Goal: Task Accomplishment & Management: Use online tool/utility

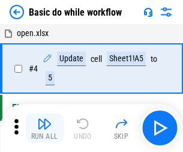
click at [44, 128] on img "button" at bounding box center [44, 123] width 14 height 14
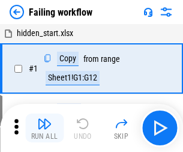
click at [44, 128] on img "button" at bounding box center [44, 123] width 14 height 14
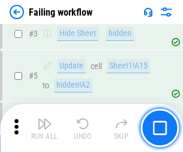
scroll to position [254, 0]
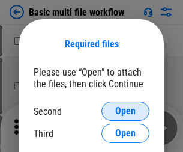
click at [125, 111] on span "Open" at bounding box center [125, 111] width 20 height 10
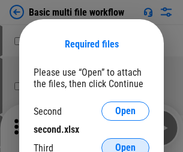
click at [125, 143] on span "Open" at bounding box center [125, 148] width 20 height 10
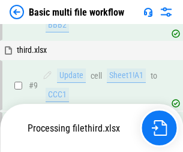
scroll to position [417, 0]
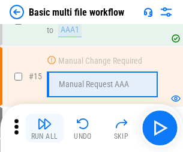
click at [44, 128] on img "button" at bounding box center [44, 123] width 14 height 14
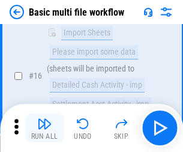
click at [44, 128] on img "button" at bounding box center [44, 123] width 14 height 14
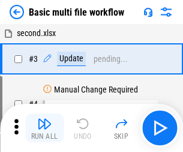
click at [44, 128] on img "button" at bounding box center [44, 123] width 14 height 14
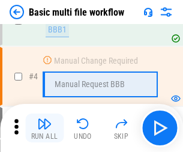
click at [44, 128] on img "button" at bounding box center [44, 123] width 14 height 14
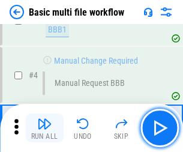
click at [44, 128] on img "button" at bounding box center [44, 123] width 14 height 14
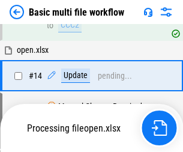
scroll to position [714, 0]
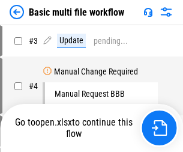
scroll to position [49, 0]
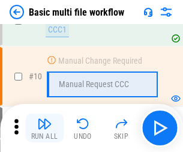
click at [44, 128] on img "button" at bounding box center [44, 123] width 14 height 14
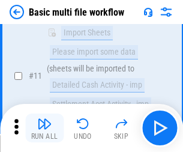
click at [44, 128] on img "button" at bounding box center [44, 123] width 14 height 14
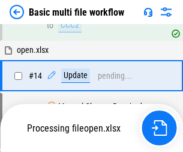
scroll to position [627, 0]
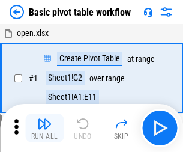
click at [44, 128] on img "button" at bounding box center [44, 123] width 14 height 14
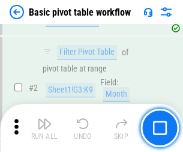
scroll to position [287, 0]
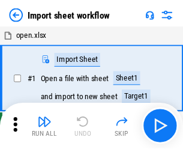
scroll to position [4, 0]
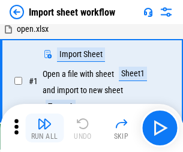
click at [44, 128] on img "button" at bounding box center [44, 123] width 14 height 14
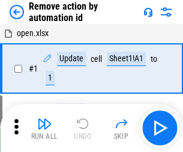
scroll to position [44, 0]
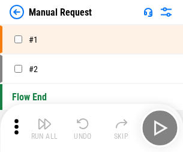
click at [44, 128] on img "button" at bounding box center [44, 123] width 14 height 14
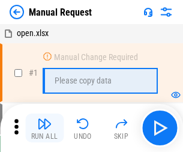
click at [44, 128] on img "button" at bounding box center [44, 123] width 14 height 14
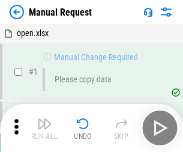
scroll to position [41, 0]
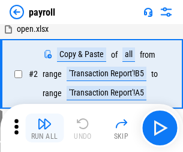
click at [44, 128] on img "button" at bounding box center [44, 123] width 14 height 14
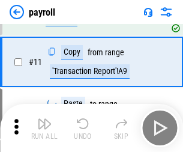
scroll to position [87, 0]
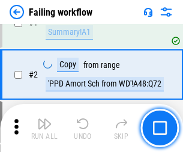
scroll to position [194, 0]
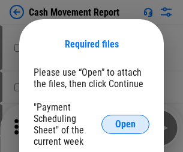
click at [125, 124] on span "Open" at bounding box center [125, 124] width 20 height 10
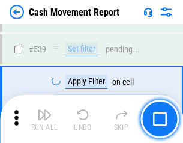
scroll to position [5323, 0]
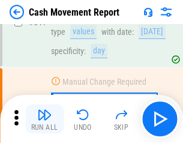
click at [44, 119] on img "button" at bounding box center [44, 114] width 14 height 14
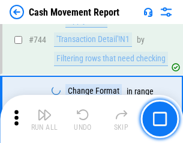
scroll to position [6387, 0]
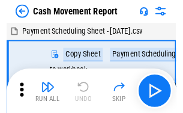
scroll to position [22, 0]
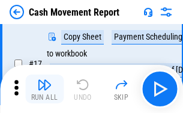
click at [44, 89] on img "button" at bounding box center [44, 84] width 14 height 14
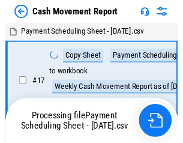
scroll to position [7, 0]
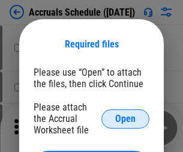
click at [125, 118] on span "Open" at bounding box center [125, 119] width 20 height 10
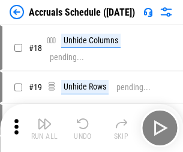
scroll to position [115, 0]
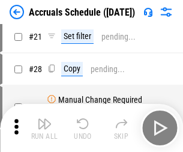
click at [44, 128] on img "button" at bounding box center [44, 123] width 14 height 14
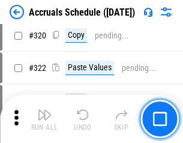
scroll to position [2231, 0]
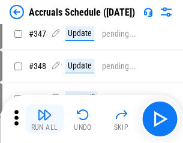
click at [44, 119] on img "button" at bounding box center [44, 114] width 14 height 14
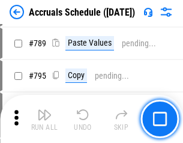
scroll to position [5038, 0]
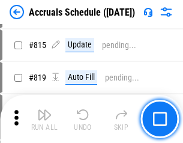
click at [44, 119] on img "button" at bounding box center [44, 114] width 14 height 14
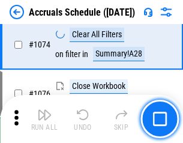
scroll to position [7183, 0]
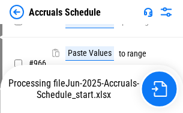
scroll to position [5804, 0]
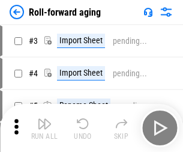
click at [44, 119] on img "button" at bounding box center [44, 123] width 14 height 14
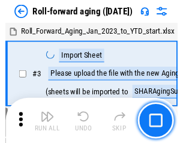
scroll to position [2, 0]
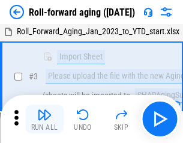
click at [44, 119] on img "button" at bounding box center [44, 114] width 14 height 14
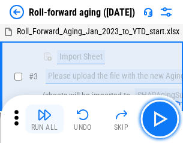
scroll to position [77, 0]
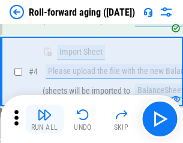
click at [44, 119] on img "button" at bounding box center [44, 114] width 14 height 14
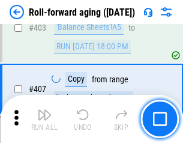
scroll to position [4159, 0]
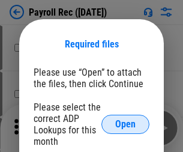
click at [125, 124] on span "Open" at bounding box center [125, 124] width 20 height 10
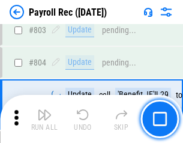
scroll to position [7619, 0]
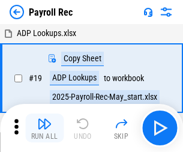
click at [44, 128] on img "button" at bounding box center [44, 123] width 14 height 14
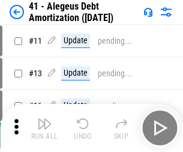
click at [44, 128] on img "button" at bounding box center [44, 123] width 14 height 14
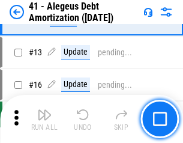
scroll to position [148, 0]
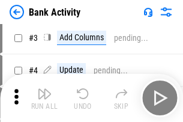
click at [44, 98] on img "button" at bounding box center [44, 93] width 14 height 14
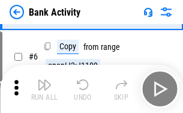
scroll to position [64, 0]
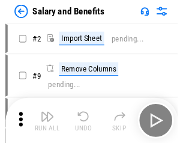
scroll to position [16, 0]
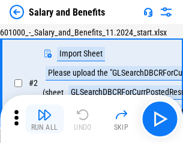
click at [44, 119] on img "button" at bounding box center [44, 114] width 14 height 14
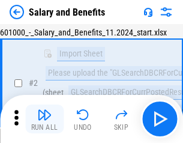
click at [44, 119] on img "button" at bounding box center [44, 114] width 14 height 14
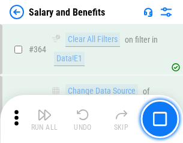
scroll to position [5648, 0]
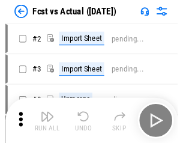
scroll to position [16, 0]
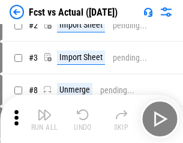
click at [44, 119] on img "button" at bounding box center [44, 114] width 14 height 14
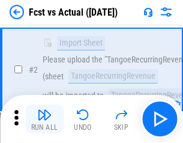
click at [44, 119] on img "button" at bounding box center [44, 114] width 14 height 14
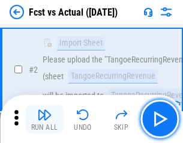
scroll to position [112, 0]
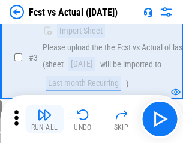
click at [44, 119] on img "button" at bounding box center [44, 114] width 14 height 14
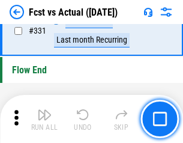
scroll to position [5741, 0]
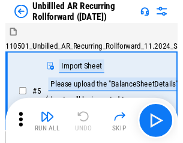
scroll to position [26, 0]
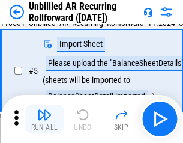
click at [44, 119] on img "button" at bounding box center [44, 114] width 14 height 14
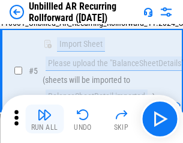
click at [44, 119] on img "button" at bounding box center [44, 114] width 14 height 14
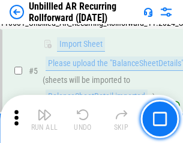
scroll to position [113, 0]
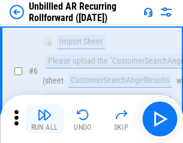
click at [44, 119] on img "button" at bounding box center [44, 114] width 14 height 14
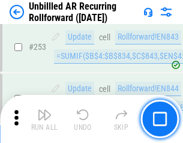
scroll to position [4074, 0]
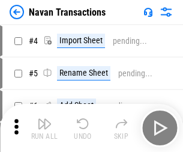
click at [44, 119] on img "button" at bounding box center [44, 123] width 14 height 14
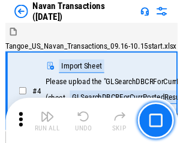
scroll to position [19, 0]
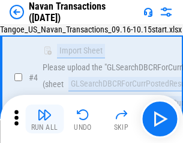
click at [44, 119] on img "button" at bounding box center [44, 114] width 14 height 14
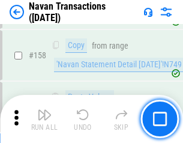
scroll to position [3888, 0]
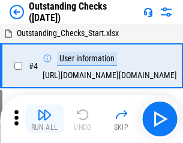
click at [44, 119] on img "button" at bounding box center [44, 114] width 14 height 14
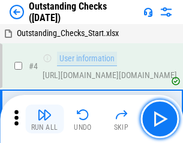
scroll to position [50, 0]
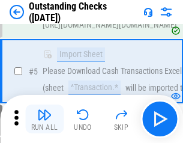
click at [44, 119] on img "button" at bounding box center [44, 114] width 14 height 14
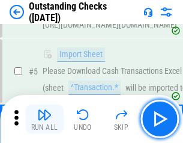
scroll to position [125, 0]
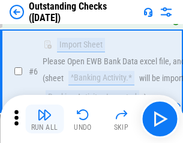
click at [44, 119] on img "button" at bounding box center [44, 114] width 14 height 14
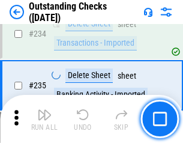
scroll to position [3642, 0]
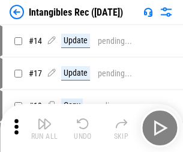
click at [44, 128] on img "button" at bounding box center [44, 123] width 14 height 14
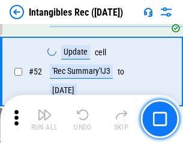
scroll to position [467, 0]
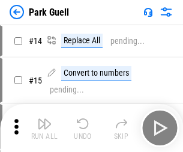
click at [44, 119] on img "button" at bounding box center [44, 123] width 14 height 14
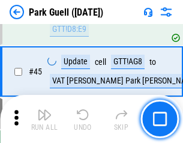
scroll to position [1500, 0]
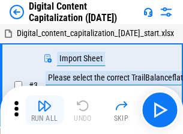
click at [44, 101] on img "button" at bounding box center [44, 105] width 14 height 14
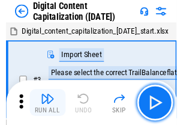
scroll to position [35, 0]
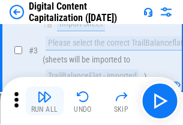
click at [44, 101] on img "button" at bounding box center [44, 96] width 14 height 14
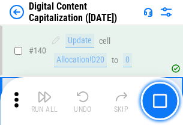
scroll to position [1272, 0]
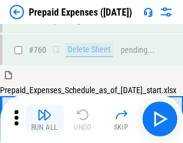
click at [44, 119] on img "button" at bounding box center [44, 114] width 14 height 14
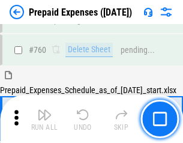
scroll to position [3324, 0]
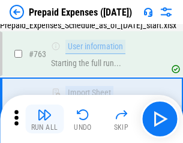
click at [44, 119] on img "button" at bounding box center [44, 114] width 14 height 14
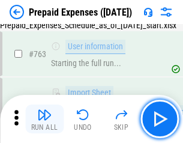
scroll to position [3395, 0]
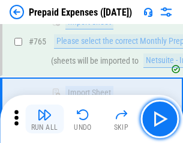
click at [44, 119] on img "button" at bounding box center [44, 114] width 14 height 14
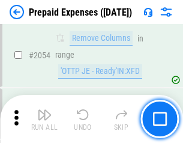
scroll to position [12536, 0]
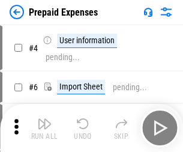
click at [44, 128] on img "button" at bounding box center [44, 123] width 14 height 14
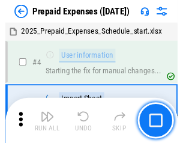
scroll to position [53, 0]
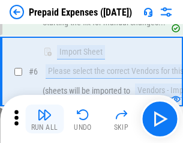
click at [44, 119] on img "button" at bounding box center [44, 114] width 14 height 14
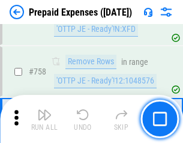
scroll to position [4273, 0]
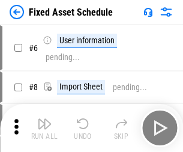
click at [44, 128] on img "button" at bounding box center [44, 123] width 14 height 14
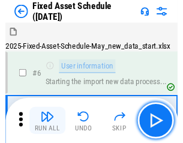
scroll to position [65, 0]
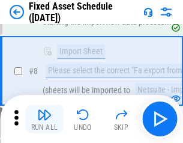
click at [44, 119] on img "button" at bounding box center [44, 114] width 14 height 14
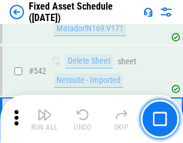
scroll to position [4276, 0]
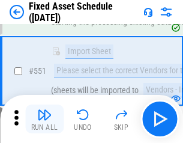
click at [44, 119] on img "button" at bounding box center [44, 114] width 14 height 14
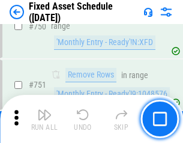
scroll to position [5847, 0]
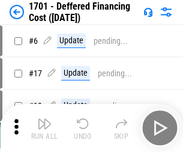
click at [44, 128] on img "button" at bounding box center [44, 123] width 14 height 14
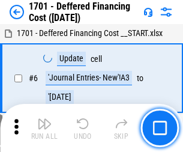
scroll to position [144, 0]
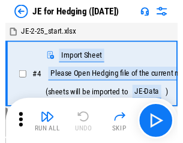
scroll to position [2, 0]
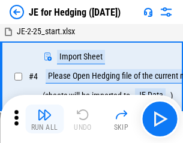
click at [44, 119] on img "button" at bounding box center [44, 114] width 14 height 14
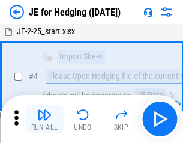
click at [44, 119] on img "button" at bounding box center [44, 114] width 14 height 14
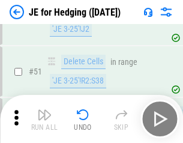
scroll to position [777, 0]
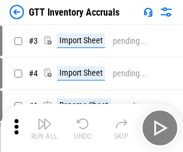
click at [44, 119] on img "button" at bounding box center [44, 123] width 14 height 14
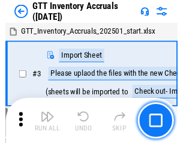
scroll to position [2, 0]
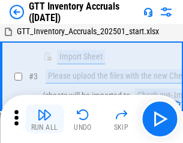
click at [44, 119] on img "button" at bounding box center [44, 114] width 14 height 14
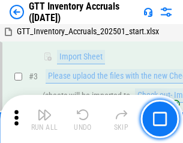
scroll to position [77, 0]
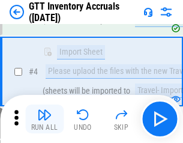
click at [44, 119] on img "button" at bounding box center [44, 114] width 14 height 14
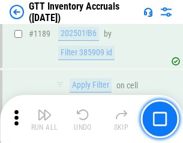
scroll to position [9793, 0]
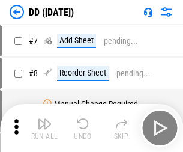
click at [44, 128] on img "button" at bounding box center [44, 123] width 14 height 14
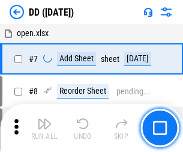
scroll to position [116, 0]
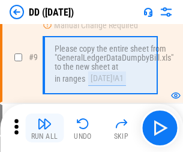
click at [44, 128] on img "button" at bounding box center [44, 123] width 14 height 14
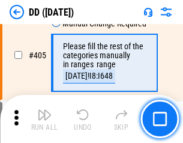
scroll to position [5366, 0]
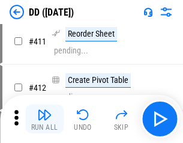
click at [44, 119] on img "button" at bounding box center [44, 114] width 14 height 14
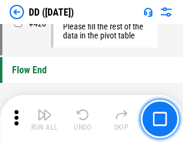
scroll to position [5740, 0]
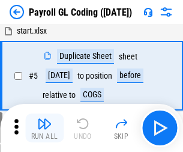
click at [44, 128] on img "button" at bounding box center [44, 123] width 14 height 14
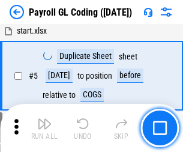
scroll to position [144, 0]
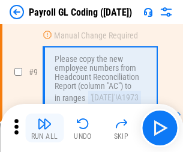
click at [44, 128] on img "button" at bounding box center [44, 123] width 14 height 14
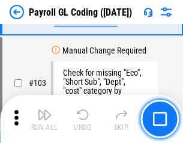
scroll to position [2814, 0]
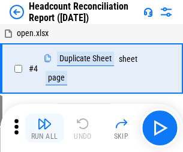
click at [44, 128] on img "button" at bounding box center [44, 123] width 14 height 14
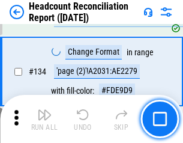
scroll to position [1442, 0]
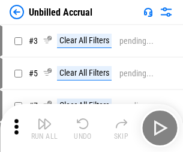
click at [44, 128] on img "button" at bounding box center [44, 123] width 14 height 14
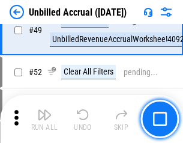
scroll to position [1088, 0]
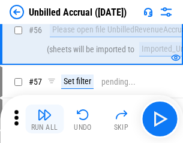
click at [44, 119] on img "button" at bounding box center [44, 114] width 14 height 14
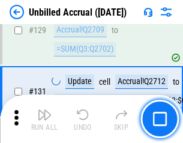
scroll to position [3572, 0]
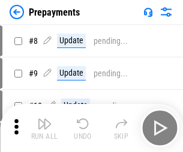
click at [44, 128] on img "button" at bounding box center [44, 123] width 14 height 14
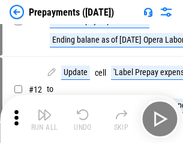
scroll to position [75, 0]
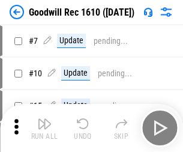
click at [44, 128] on img "button" at bounding box center [44, 123] width 14 height 14
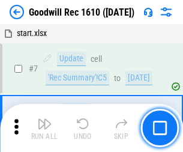
scroll to position [205, 0]
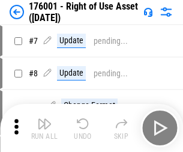
click at [44, 128] on img "button" at bounding box center [44, 123] width 14 height 14
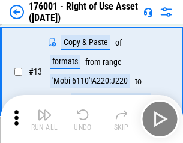
scroll to position [77, 0]
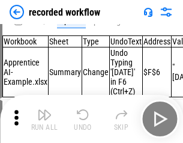
click at [44, 119] on img "button" at bounding box center [44, 114] width 14 height 14
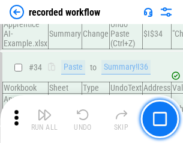
scroll to position [3748, 0]
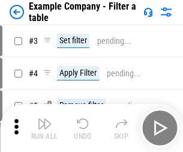
click at [44, 128] on img "button" at bounding box center [44, 123] width 14 height 14
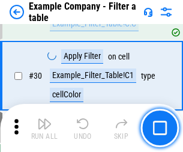
scroll to position [1097, 0]
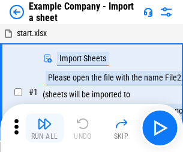
click at [44, 119] on img "button" at bounding box center [44, 123] width 14 height 14
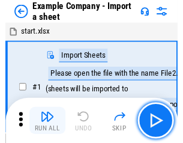
scroll to position [19, 0]
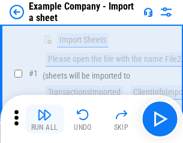
click at [44, 119] on img "button" at bounding box center [44, 114] width 14 height 14
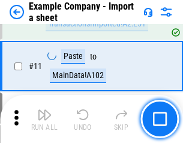
scroll to position [265, 0]
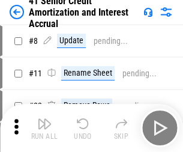
click at [44, 119] on img "button" at bounding box center [44, 123] width 14 height 14
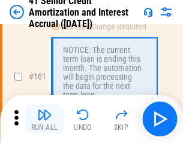
click at [44, 119] on img "button" at bounding box center [44, 114] width 14 height 14
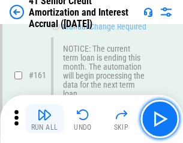
scroll to position [1283, 0]
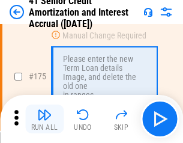
click at [44, 119] on img "button" at bounding box center [44, 114] width 14 height 14
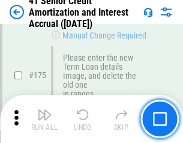
scroll to position [1404, 0]
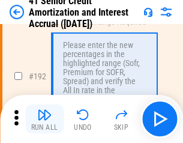
click at [44, 119] on img "button" at bounding box center [44, 114] width 14 height 14
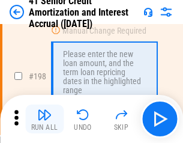
click at [44, 119] on img "button" at bounding box center [44, 114] width 14 height 14
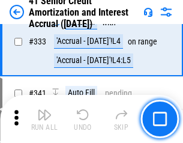
scroll to position [3064, 0]
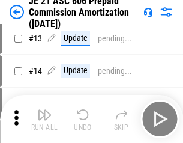
click at [44, 119] on img "button" at bounding box center [44, 114] width 14 height 14
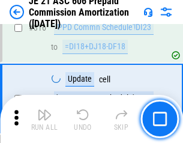
scroll to position [2239, 0]
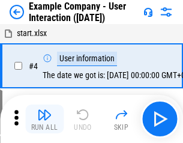
click at [44, 119] on img "button" at bounding box center [44, 114] width 14 height 14
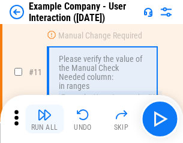
click at [44, 119] on img "button" at bounding box center [44, 114] width 14 height 14
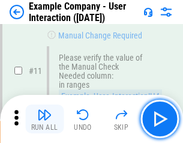
scroll to position [260, 0]
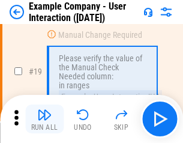
click at [44, 119] on img "button" at bounding box center [44, 114] width 14 height 14
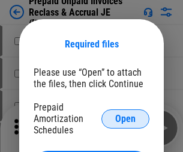
click at [125, 118] on span "Open" at bounding box center [125, 119] width 20 height 10
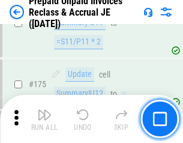
scroll to position [1619, 0]
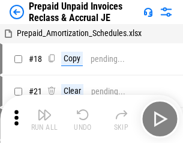
click at [44, 119] on img "button" at bounding box center [44, 114] width 14 height 14
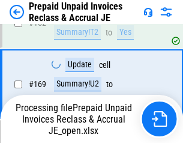
scroll to position [1043, 0]
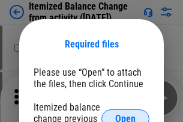
click at [125, 114] on span "Open" at bounding box center [125, 119] width 20 height 10
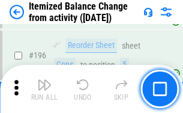
scroll to position [2308, 0]
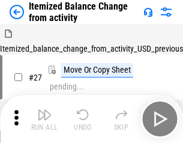
scroll to position [19, 0]
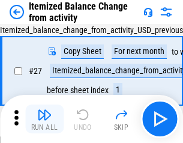
click at [44, 119] on img "button" at bounding box center [44, 114] width 14 height 14
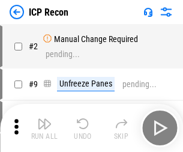
scroll to position [5, 0]
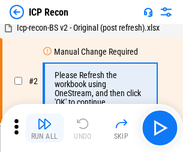
click at [44, 128] on img "button" at bounding box center [44, 123] width 14 height 14
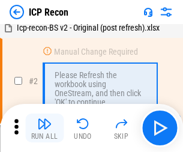
click at [44, 128] on img "button" at bounding box center [44, 123] width 14 height 14
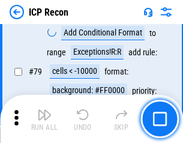
scroll to position [1175, 0]
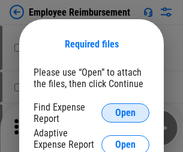
click at [125, 113] on span "Open" at bounding box center [125, 113] width 20 height 10
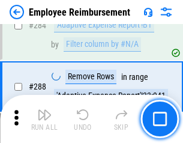
scroll to position [3260, 0]
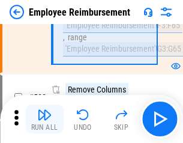
click at [44, 119] on img "button" at bounding box center [44, 114] width 14 height 14
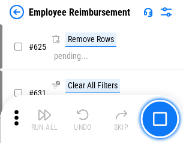
scroll to position [7180, 0]
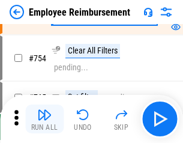
click at [44, 119] on img "button" at bounding box center [44, 114] width 14 height 14
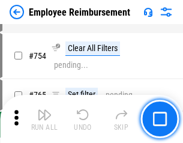
scroll to position [8414, 0]
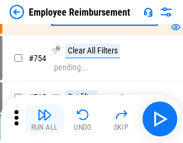
click at [44, 119] on img "button" at bounding box center [44, 114] width 14 height 14
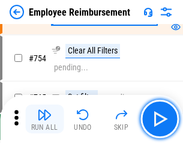
click at [44, 119] on img "button" at bounding box center [44, 114] width 14 height 14
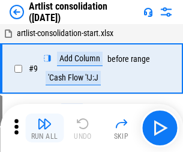
click at [44, 128] on img "button" at bounding box center [44, 123] width 14 height 14
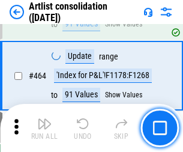
scroll to position [5251, 0]
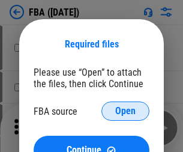
click at [125, 111] on span "Open" at bounding box center [125, 111] width 20 height 10
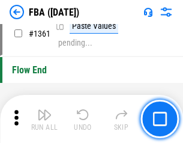
scroll to position [12880, 0]
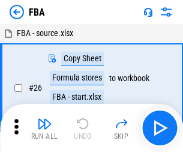
scroll to position [12, 0]
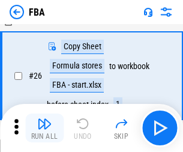
click at [44, 128] on img "button" at bounding box center [44, 123] width 14 height 14
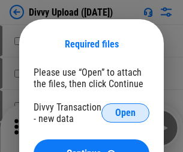
click at [125, 113] on span "Open" at bounding box center [125, 113] width 20 height 10
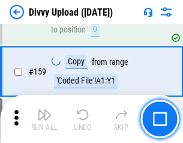
scroll to position [1242, 0]
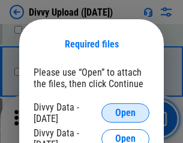
click at [125, 113] on span "Open" at bounding box center [125, 113] width 20 height 10
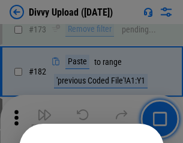
scroll to position [1346, 0]
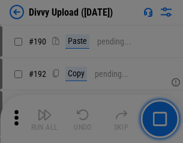
scroll to position [1514, 0]
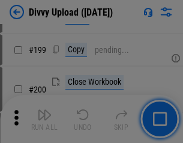
scroll to position [1744, 0]
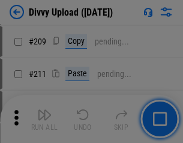
scroll to position [2037, 0]
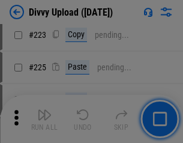
scroll to position [2393, 0]
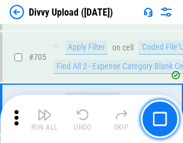
scroll to position [8204, 0]
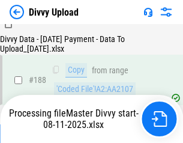
scroll to position [1412, 0]
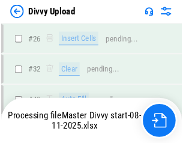
scroll to position [1242, 0]
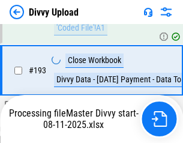
scroll to position [1616, 0]
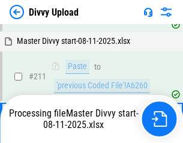
scroll to position [2266, 0]
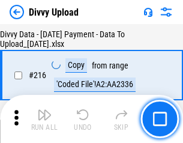
scroll to position [2469, 0]
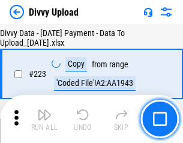
scroll to position [2734, 0]
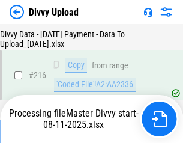
scroll to position [2479, 0]
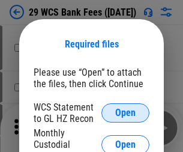
click at [125, 113] on span "Open" at bounding box center [125, 113] width 20 height 10
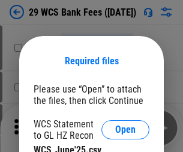
scroll to position [17, 0]
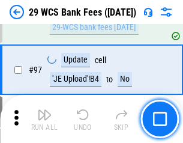
scroll to position [1169, 0]
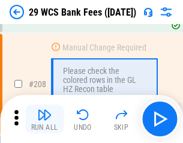
click at [44, 119] on img "button" at bounding box center [44, 114] width 14 height 14
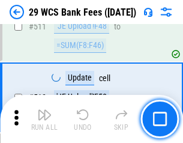
scroll to position [6034, 0]
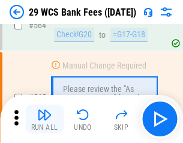
click at [44, 119] on img "button" at bounding box center [44, 114] width 14 height 14
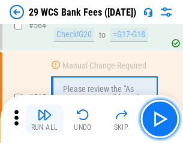
scroll to position [6486, 0]
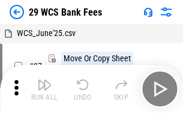
scroll to position [22, 0]
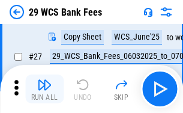
click at [44, 89] on img "button" at bounding box center [44, 84] width 14 height 14
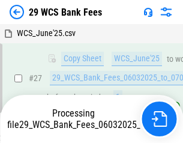
scroll to position [178, 0]
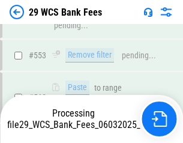
scroll to position [6472, 0]
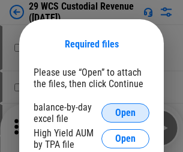
click at [125, 113] on span "Open" at bounding box center [125, 113] width 20 height 10
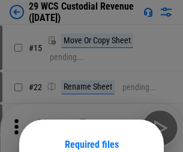
scroll to position [100, 0]
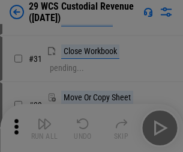
scroll to position [257, 0]
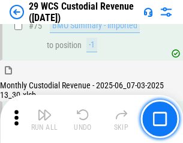
scroll to position [1253, 0]
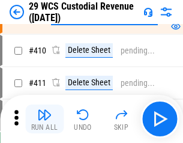
click at [44, 119] on img "button" at bounding box center [44, 114] width 14 height 14
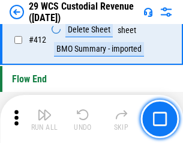
scroll to position [5727, 0]
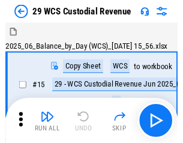
scroll to position [29, 0]
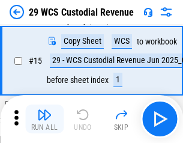
click at [44, 119] on img "button" at bounding box center [44, 114] width 14 height 14
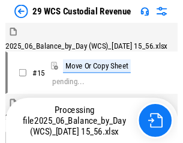
scroll to position [29, 0]
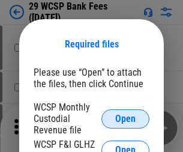
click at [125, 118] on span "Open" at bounding box center [125, 119] width 20 height 10
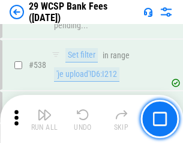
scroll to position [4608, 0]
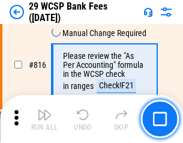
click at [44, 119] on img "button" at bounding box center [44, 114] width 14 height 14
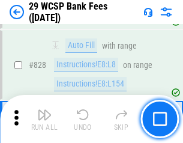
scroll to position [7609, 0]
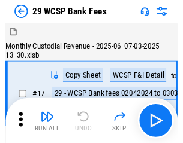
scroll to position [29, 0]
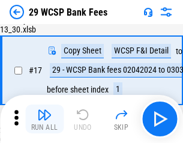
click at [44, 119] on img "button" at bounding box center [44, 114] width 14 height 14
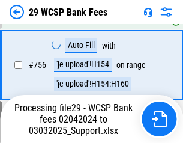
scroll to position [6513, 0]
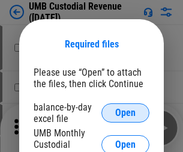
click at [125, 113] on span "Open" at bounding box center [125, 113] width 20 height 10
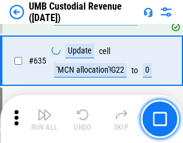
scroll to position [6276, 0]
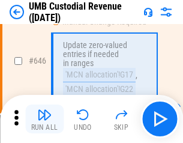
click at [44, 119] on img "button" at bounding box center [44, 114] width 14 height 14
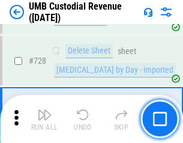
scroll to position [7398, 0]
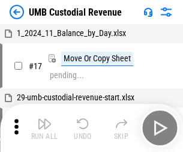
scroll to position [9, 0]
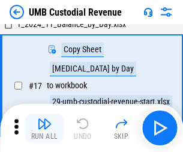
click at [44, 128] on img "button" at bounding box center [44, 123] width 14 height 14
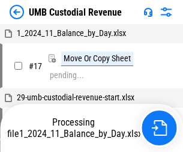
scroll to position [9, 0]
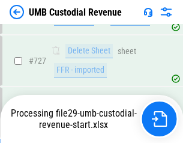
scroll to position [7370, 0]
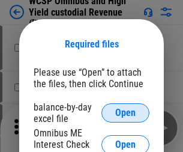
click at [125, 113] on span "Open" at bounding box center [125, 113] width 20 height 10
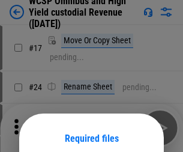
scroll to position [94, 0]
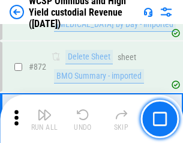
scroll to position [10150, 0]
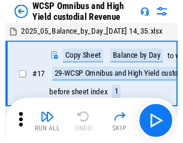
scroll to position [7, 0]
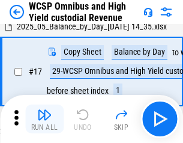
click at [44, 119] on img "button" at bounding box center [44, 114] width 14 height 14
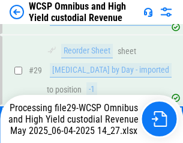
scroll to position [249, 0]
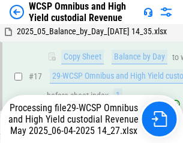
scroll to position [249, 0]
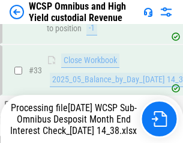
scroll to position [594, 0]
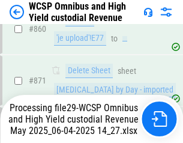
scroll to position [10122, 0]
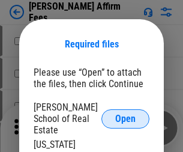
click at [125, 114] on span "Open" at bounding box center [125, 119] width 20 height 10
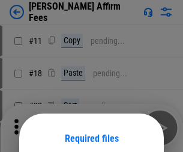
scroll to position [94, 0]
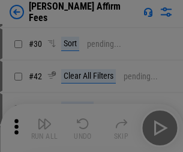
scroll to position [244, 0]
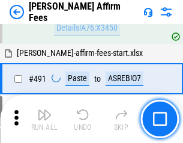
scroll to position [3261, 0]
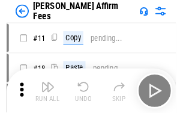
scroll to position [12, 0]
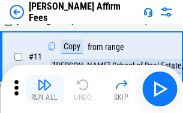
click at [44, 89] on img "button" at bounding box center [44, 84] width 14 height 14
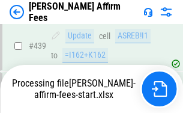
scroll to position [3145, 0]
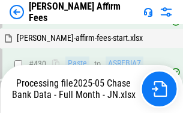
scroll to position [3145, 0]
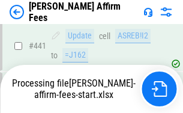
scroll to position [3145, 0]
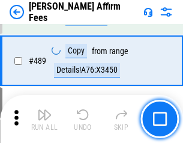
scroll to position [3130, 0]
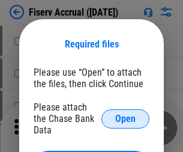
click at [125, 114] on span "Open" at bounding box center [125, 119] width 20 height 10
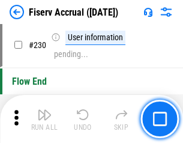
scroll to position [3800, 0]
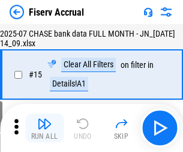
click at [44, 128] on img "button" at bounding box center [44, 123] width 14 height 14
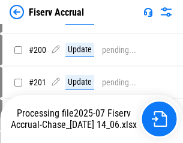
scroll to position [2880, 0]
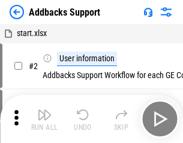
click at [44, 119] on img "button" at bounding box center [44, 114] width 14 height 14
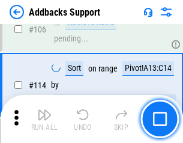
scroll to position [873, 0]
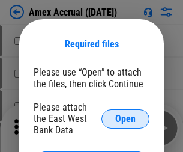
click at [125, 118] on span "Open" at bounding box center [125, 119] width 20 height 10
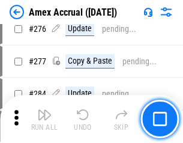
scroll to position [3122, 0]
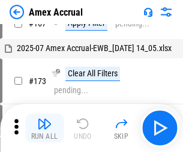
click at [44, 128] on img "button" at bounding box center [44, 123] width 14 height 14
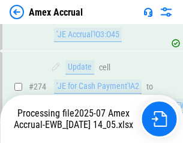
scroll to position [3496, 0]
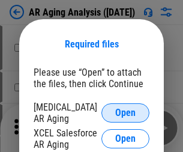
click at [125, 111] on span "Open" at bounding box center [125, 113] width 20 height 10
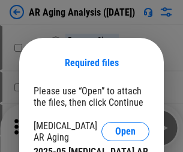
scroll to position [19, 0]
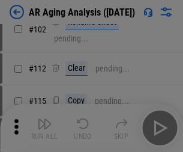
scroll to position [165, 0]
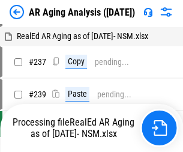
scroll to position [12, 0]
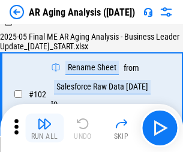
click at [44, 128] on img "button" at bounding box center [44, 123] width 14 height 14
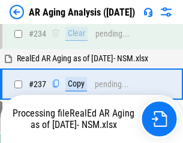
scroll to position [1859, 0]
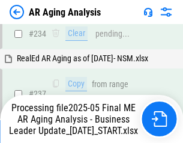
scroll to position [1845, 0]
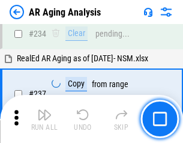
scroll to position [1845, 0]
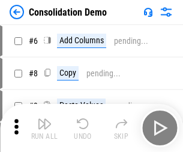
click at [44, 128] on img "button" at bounding box center [44, 123] width 14 height 14
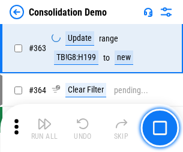
scroll to position [4020, 0]
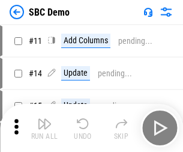
click at [44, 128] on img "button" at bounding box center [44, 123] width 14 height 14
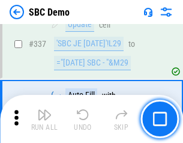
scroll to position [3155, 0]
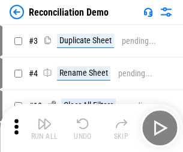
click at [44, 128] on img "button" at bounding box center [44, 123] width 14 height 14
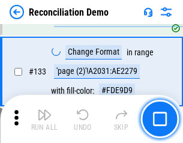
scroll to position [1424, 0]
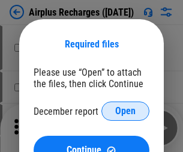
click at [125, 111] on span "Open" at bounding box center [125, 111] width 20 height 10
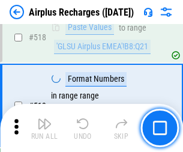
scroll to position [5161, 0]
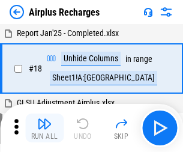
click at [44, 128] on img "button" at bounding box center [44, 123] width 14 height 14
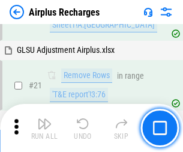
scroll to position [122, 0]
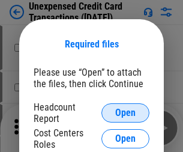
click at [125, 113] on span "Open" at bounding box center [125, 113] width 20 height 10
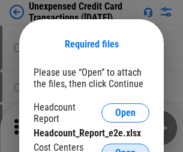
click at [125, 148] on span "Open" at bounding box center [125, 153] width 20 height 10
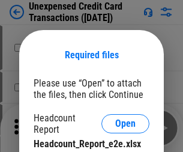
scroll to position [11, 0]
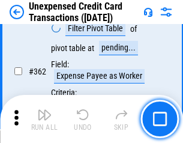
scroll to position [3084, 0]
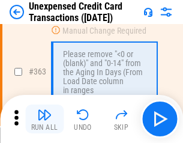
click at [44, 119] on img "button" at bounding box center [44, 114] width 14 height 14
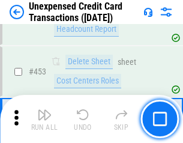
scroll to position [4090, 0]
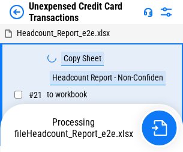
scroll to position [19, 0]
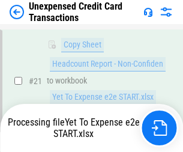
scroll to position [256, 0]
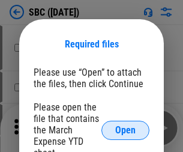
click at [125, 130] on span "Open" at bounding box center [125, 130] width 20 height 10
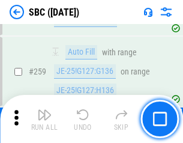
scroll to position [2343, 0]
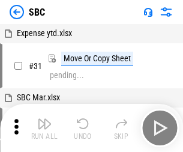
click at [44, 128] on img "button" at bounding box center [44, 123] width 14 height 14
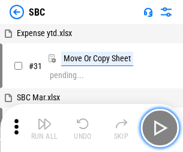
scroll to position [12, 0]
